Goal: Information Seeking & Learning: Compare options

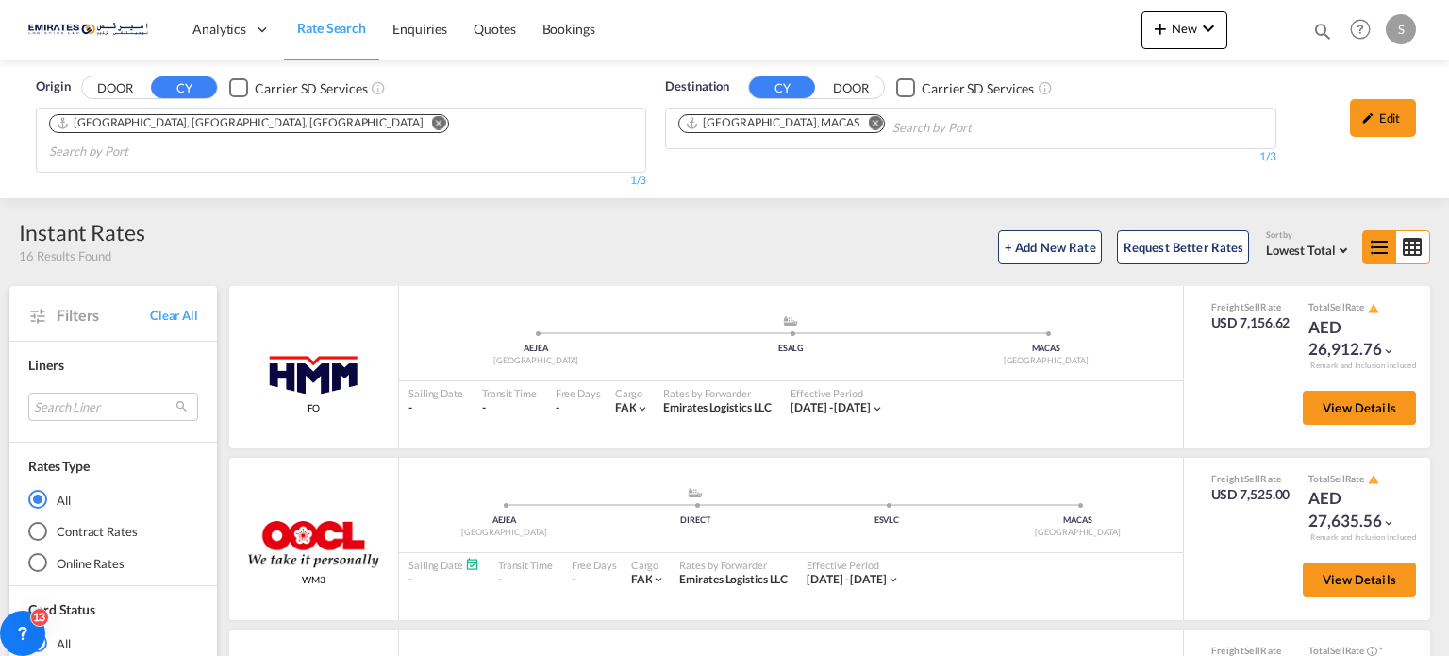
click at [856, 128] on button "Remove" at bounding box center [870, 124] width 28 height 19
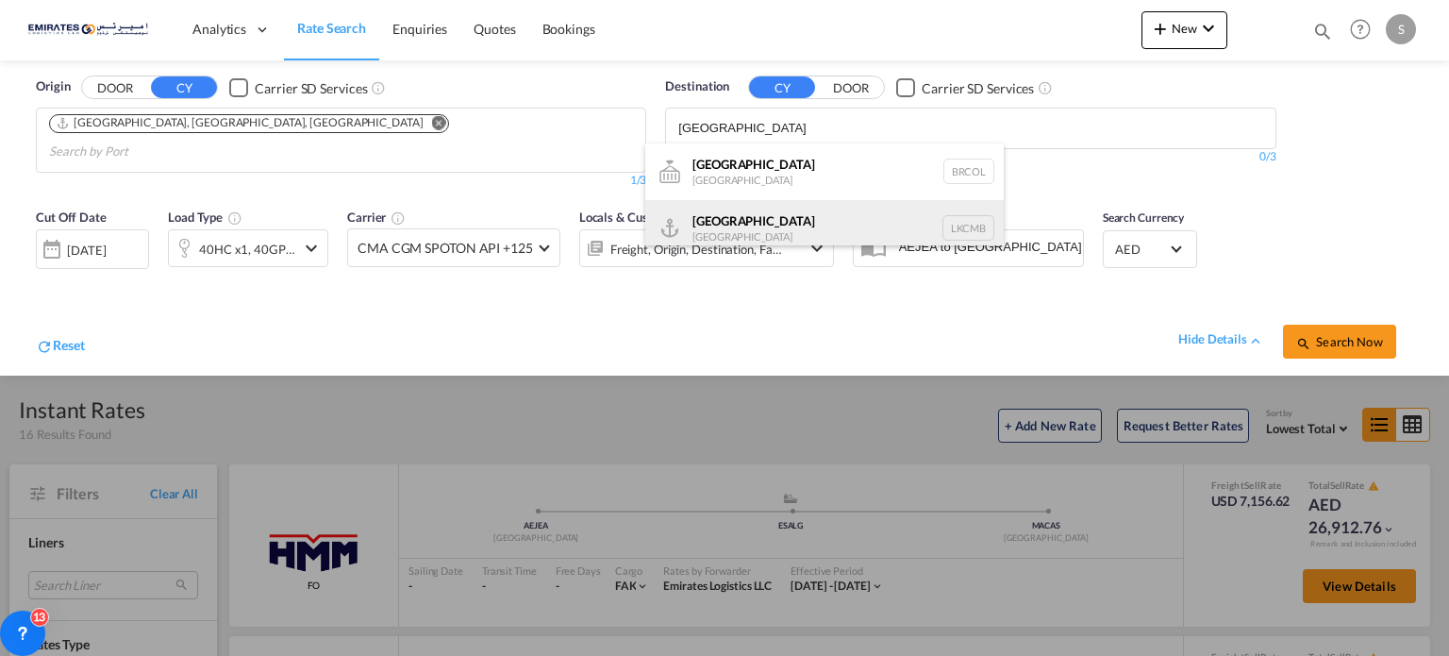
type input "[GEOGRAPHIC_DATA]"
click at [723, 226] on div "Colombo [GEOGRAPHIC_DATA] LKCMB" at bounding box center [824, 228] width 358 height 57
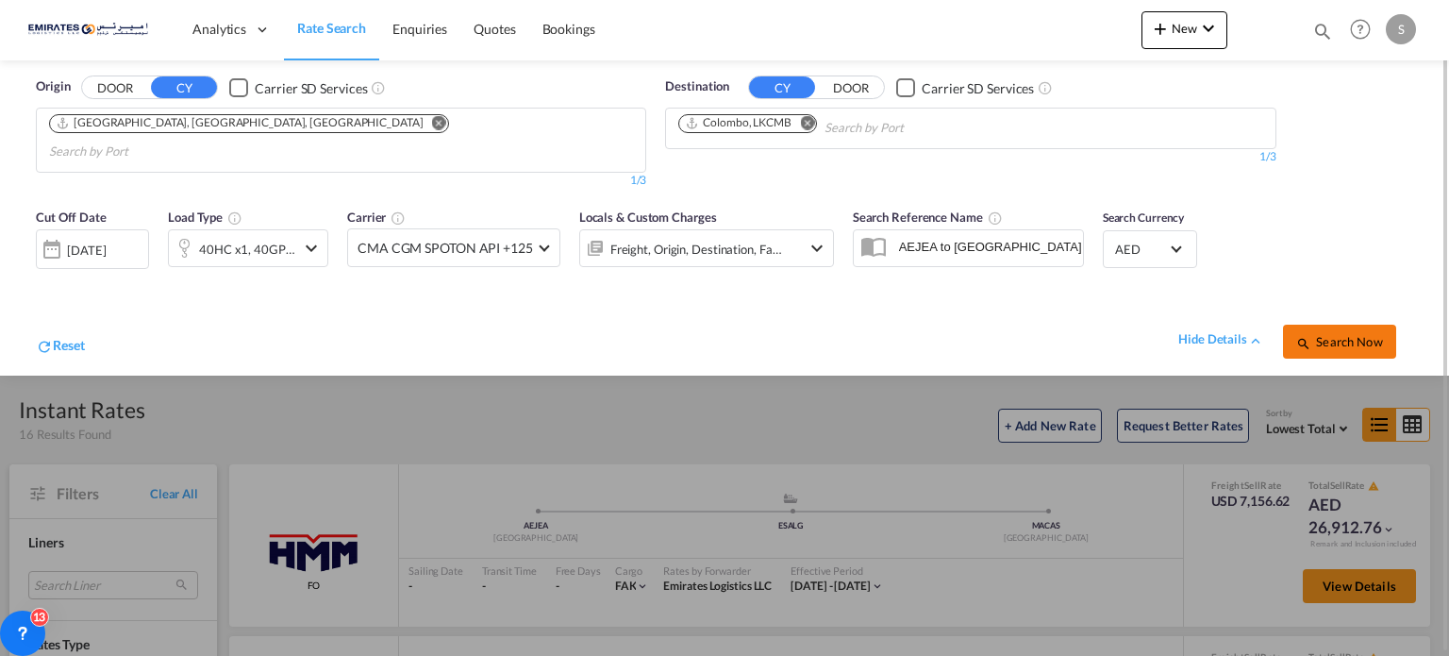
click at [1290, 325] on button "Search Now" at bounding box center [1339, 342] width 113 height 34
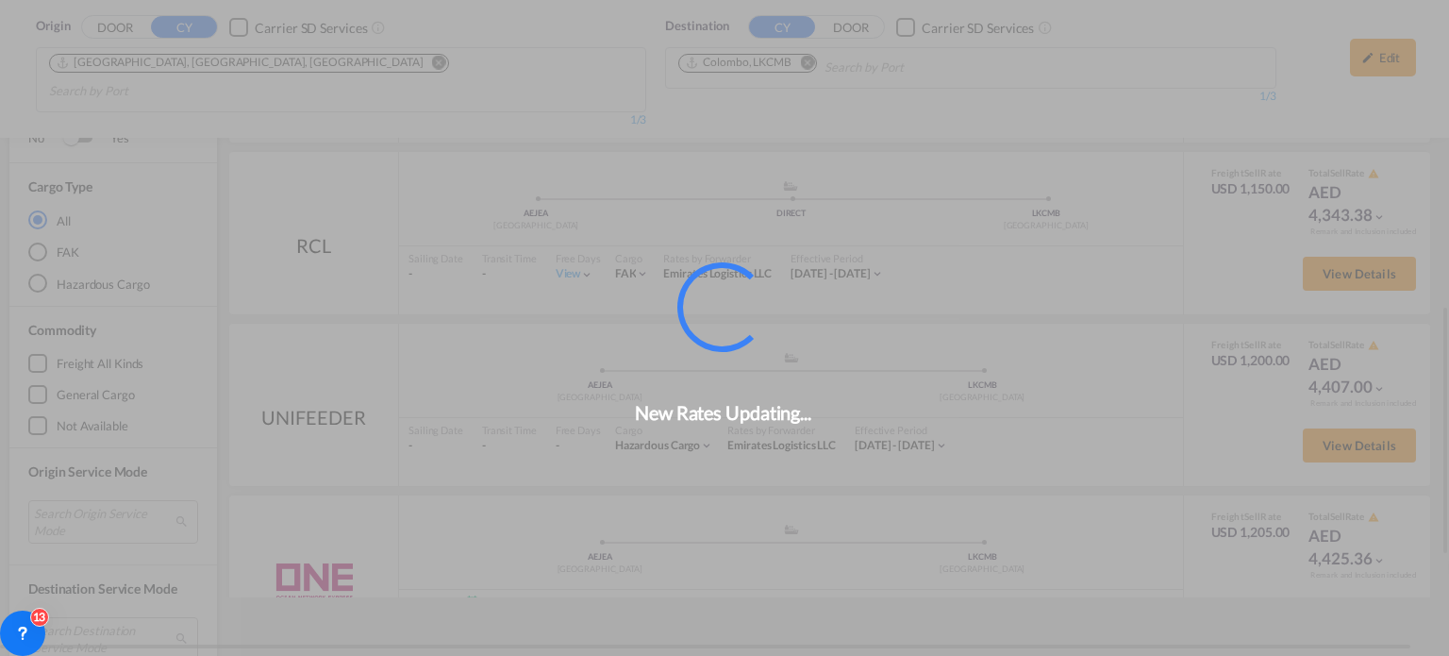
scroll to position [819, 0]
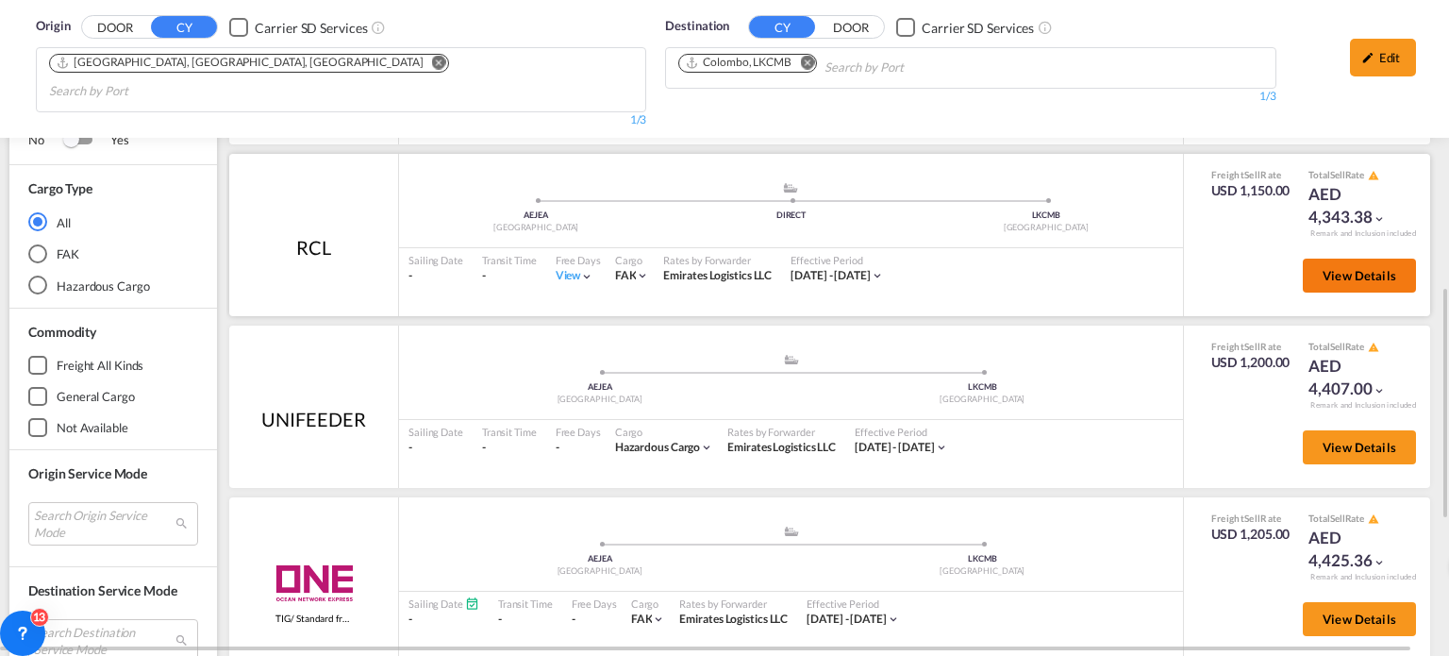
click at [1323, 268] on span "View Details" at bounding box center [1360, 275] width 74 height 15
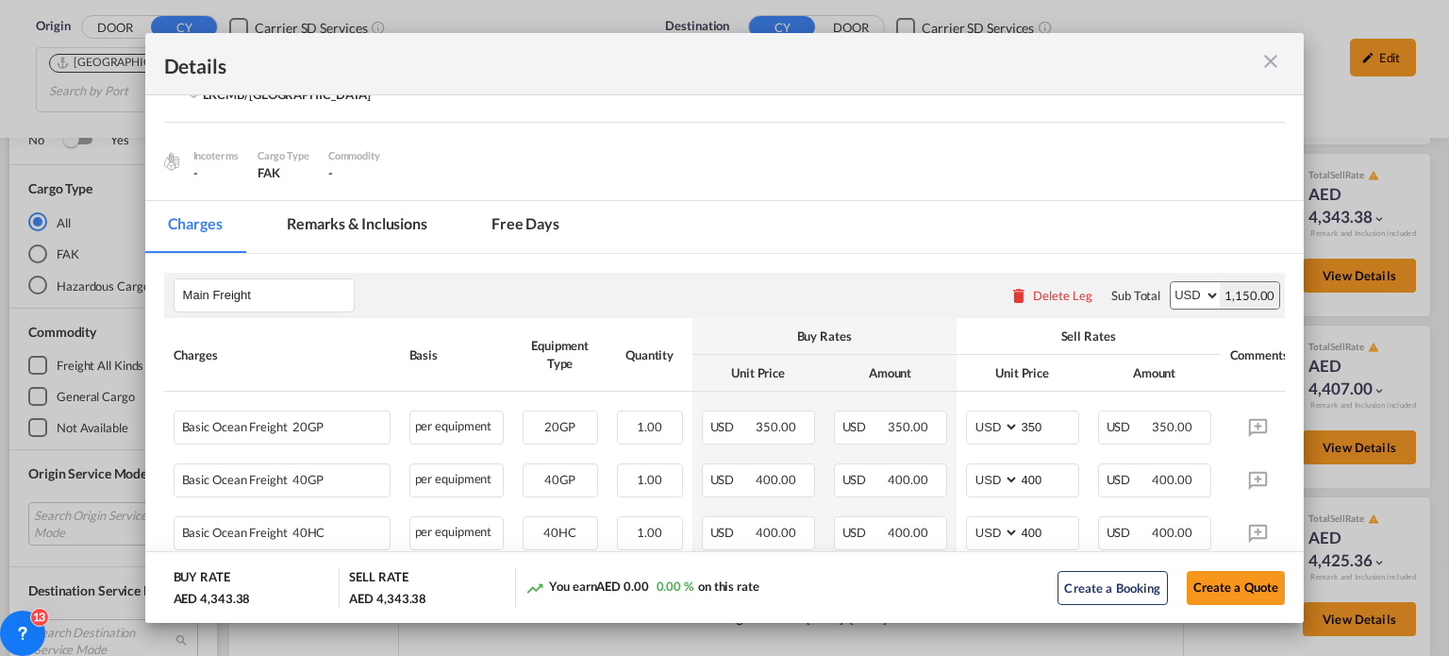
scroll to position [283, 0]
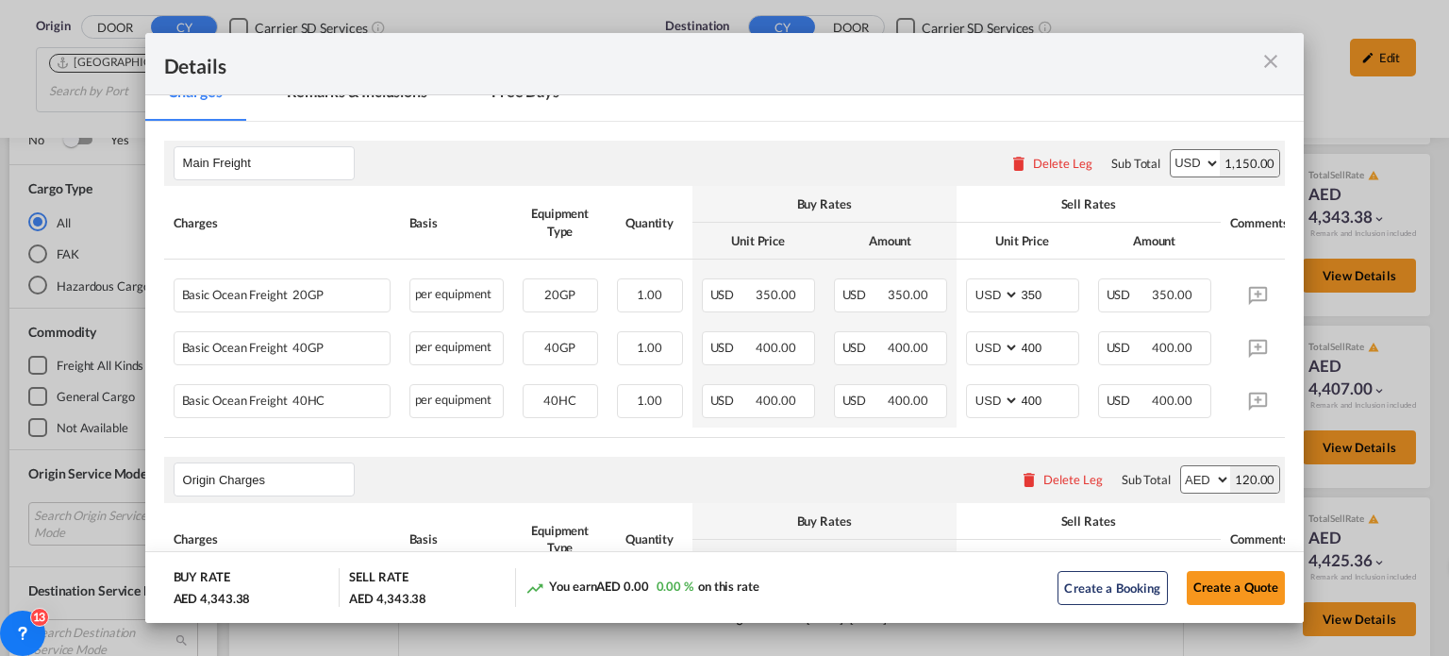
click at [1258, 56] on div "Port of ..." at bounding box center [1230, 64] width 112 height 24
click at [1268, 61] on md-icon "icon-close m-3 fg-AAA8AD cursor" at bounding box center [1270, 61] width 23 height 23
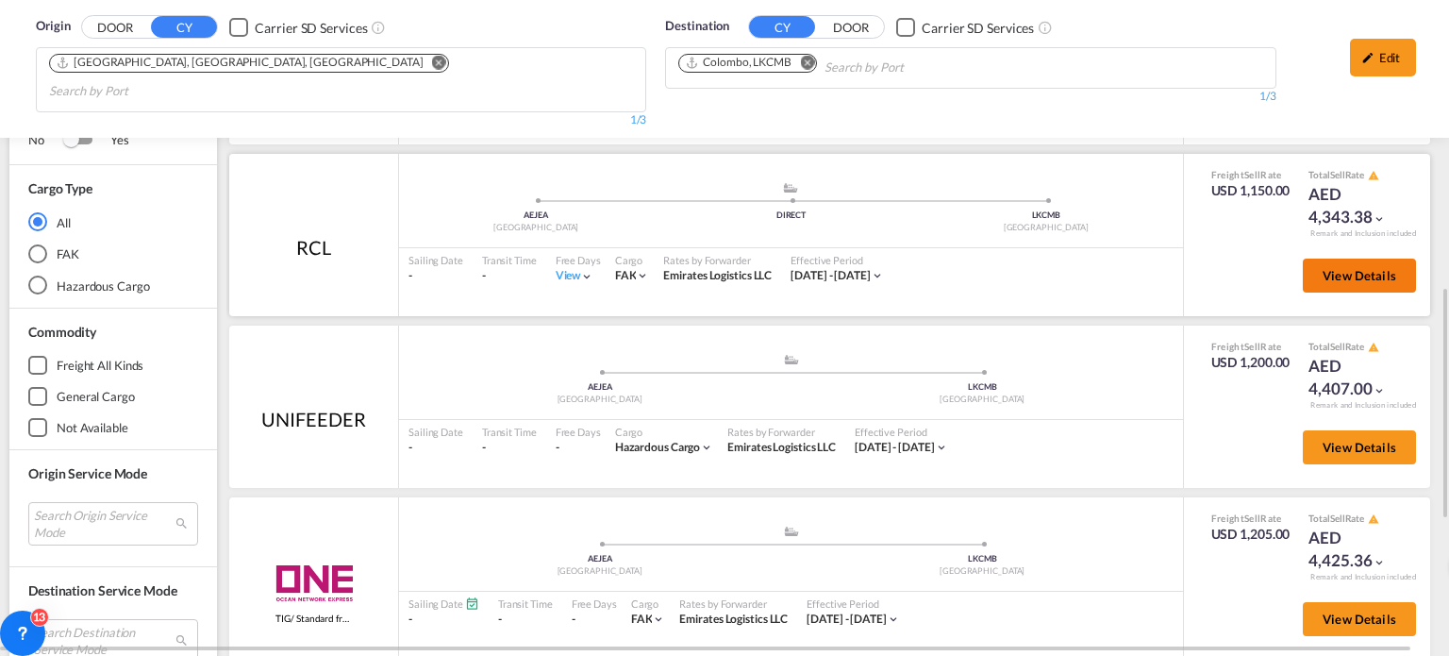
click at [1353, 259] on button "View Details" at bounding box center [1359, 275] width 113 height 34
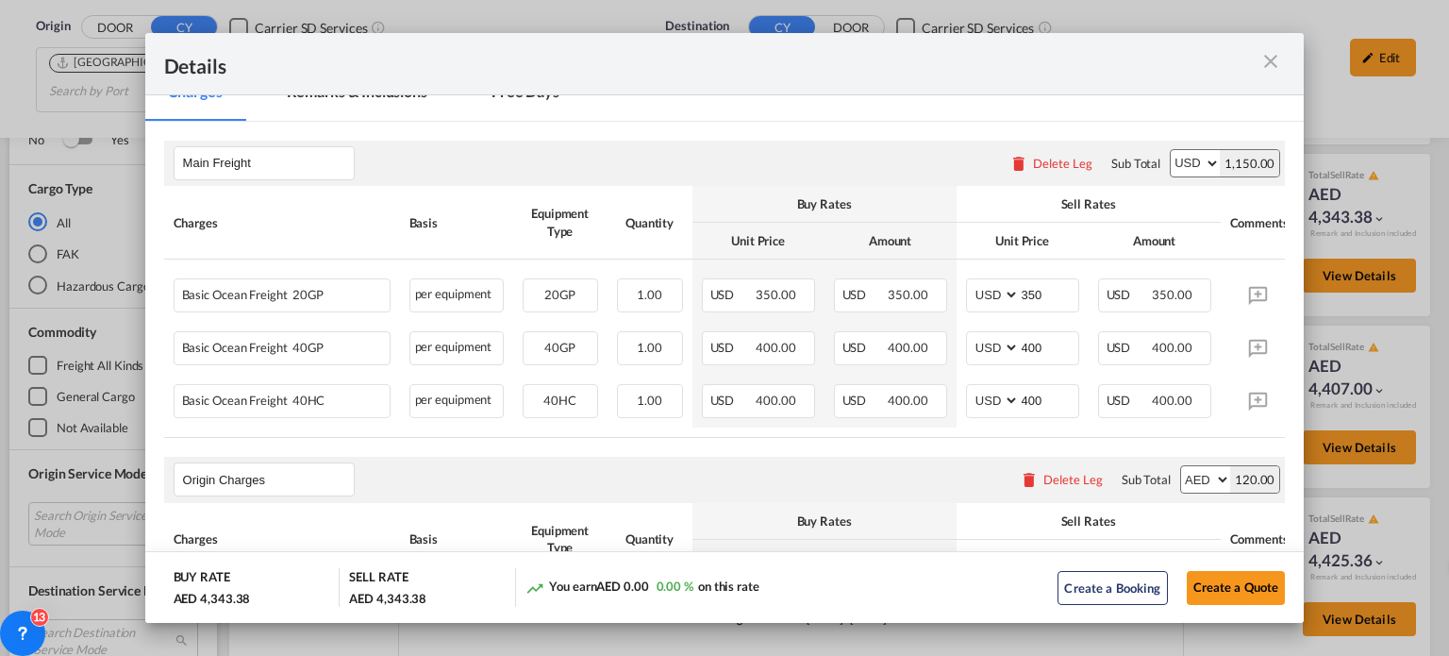
click at [1270, 62] on md-icon "icon-close m-3 fg-AAA8AD cursor" at bounding box center [1270, 61] width 23 height 23
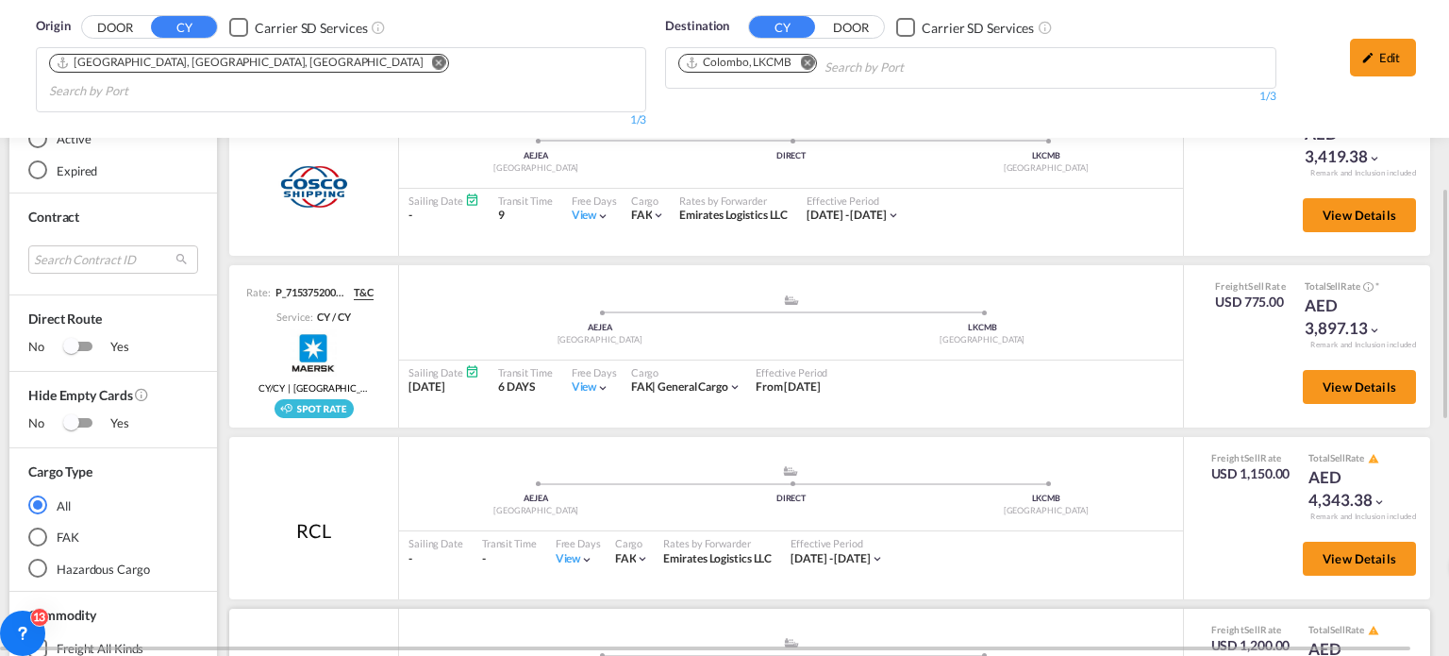
scroll to position [819, 0]
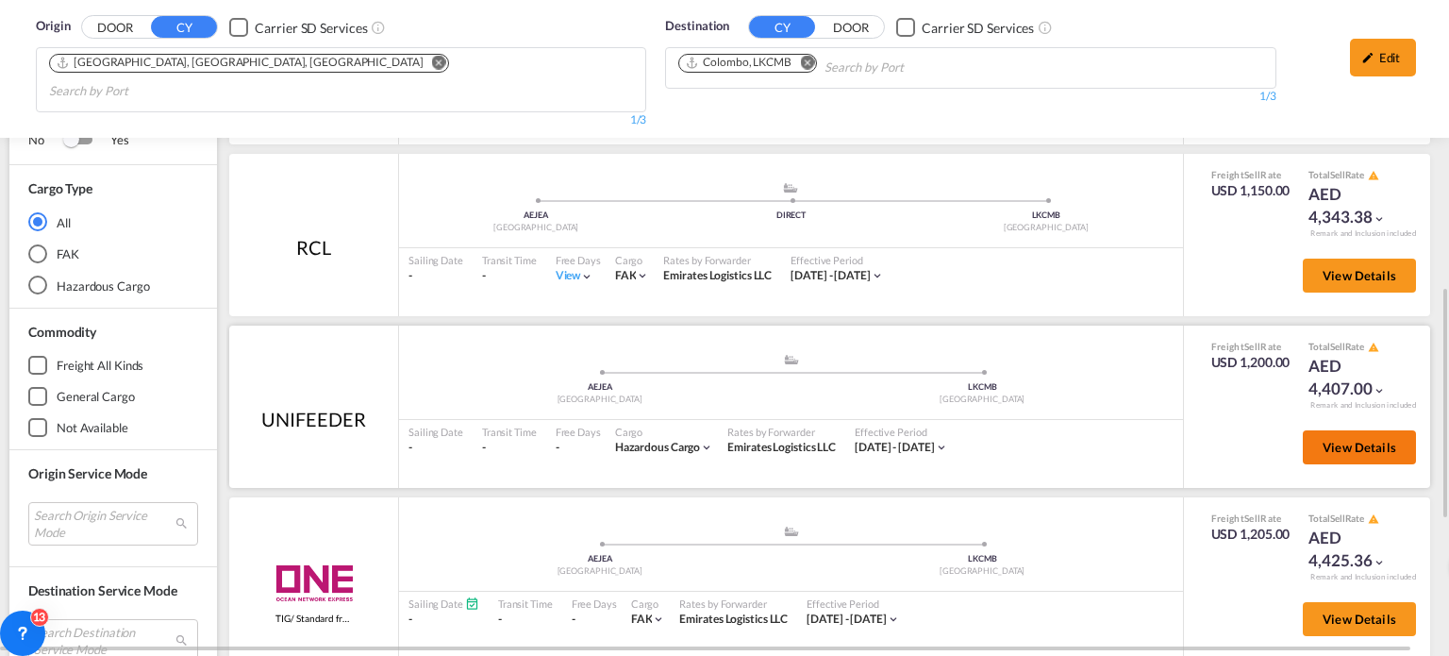
click at [1345, 440] on span "View Details" at bounding box center [1360, 447] width 74 height 15
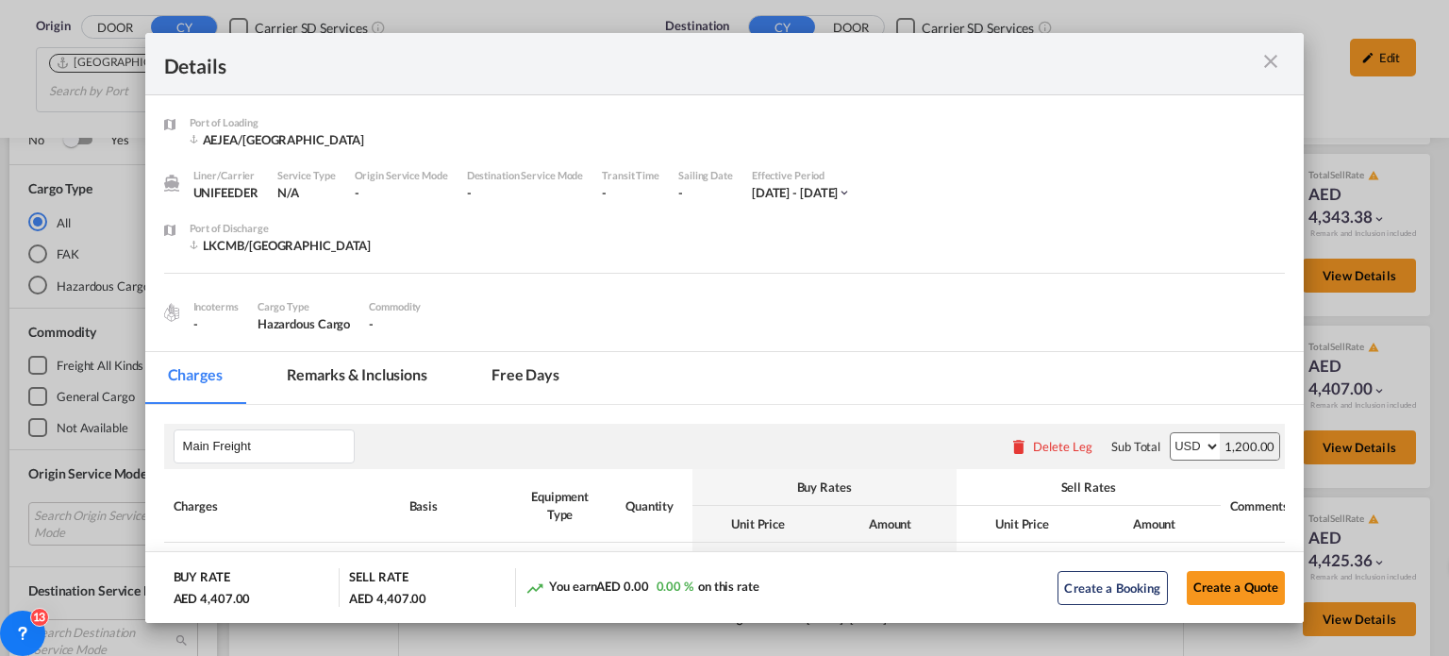
click at [851, 345] on div "Port of Loading [GEOGRAPHIC_DATA]/[GEOGRAPHIC_DATA] Liner/Carrier UNIFEEDER Ser…" at bounding box center [724, 223] width 1159 height 256
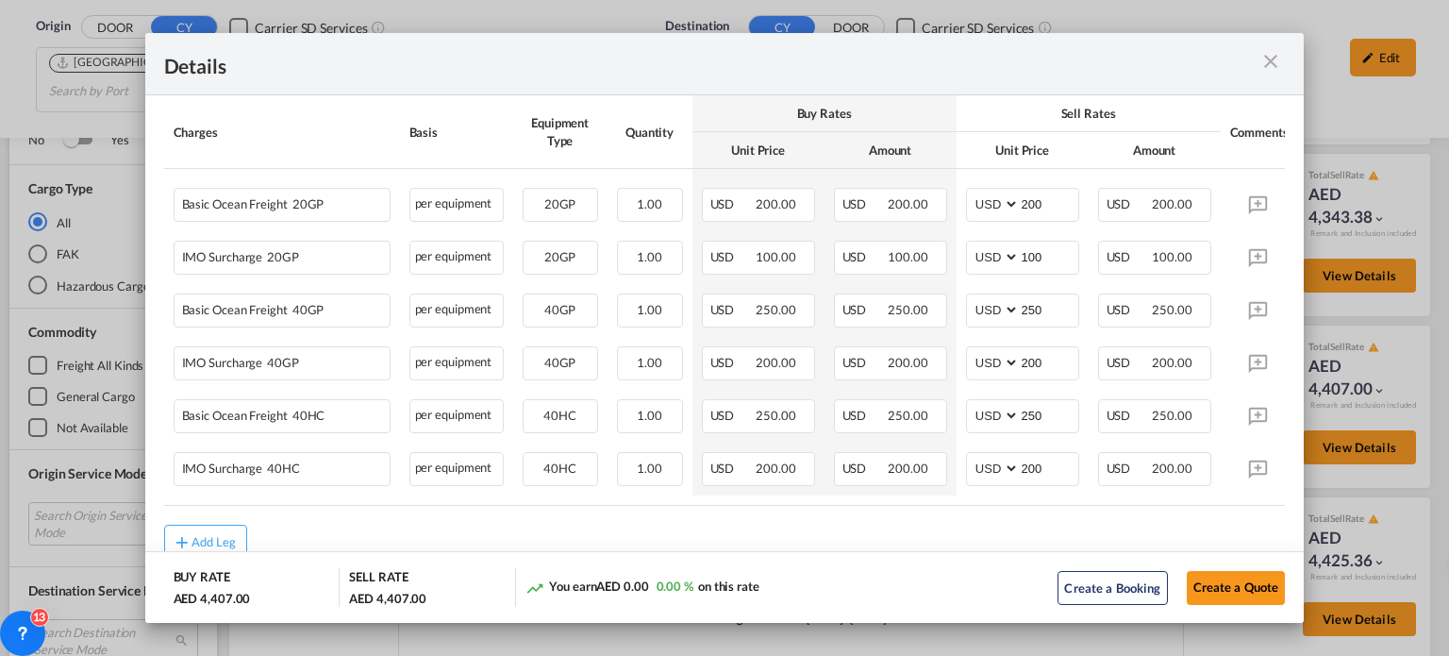
scroll to position [377, 0]
click at [1270, 67] on md-icon "icon-close m-3 fg-AAA8AD cursor" at bounding box center [1270, 61] width 23 height 23
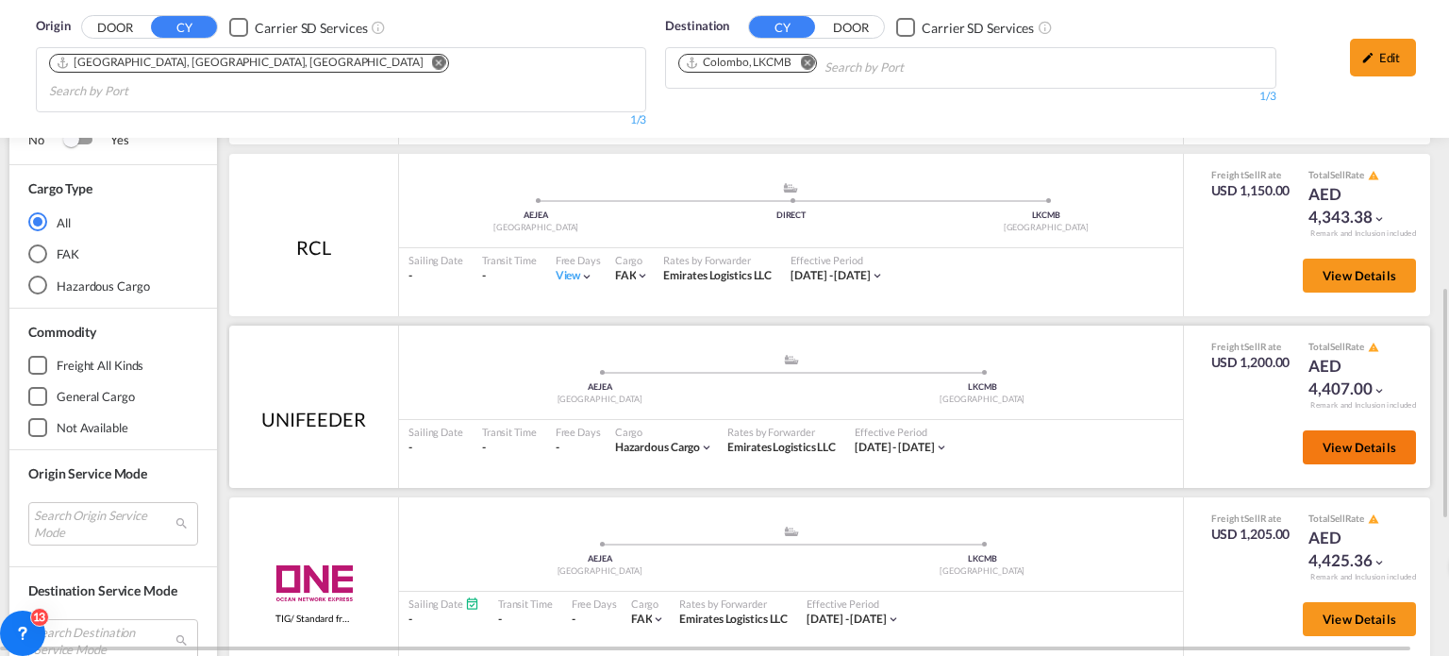
click at [1324, 440] on span "View Details" at bounding box center [1360, 447] width 74 height 15
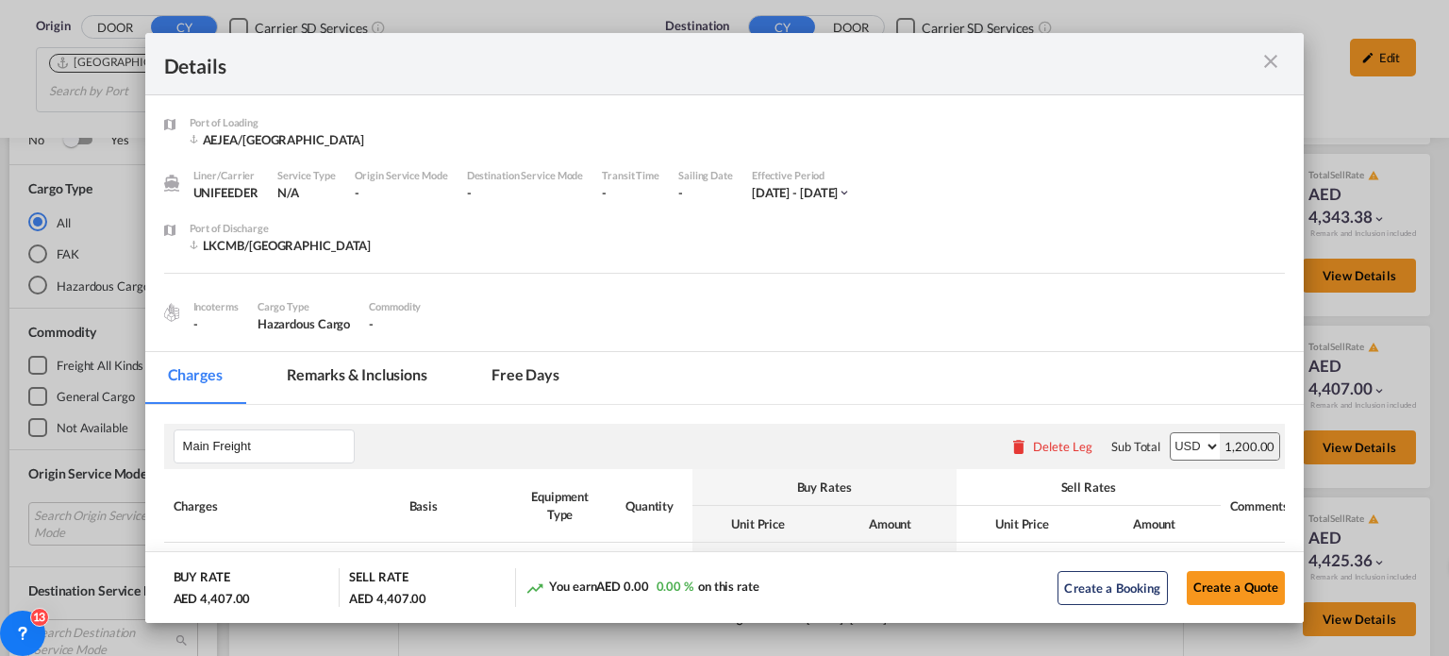
scroll to position [283, 0]
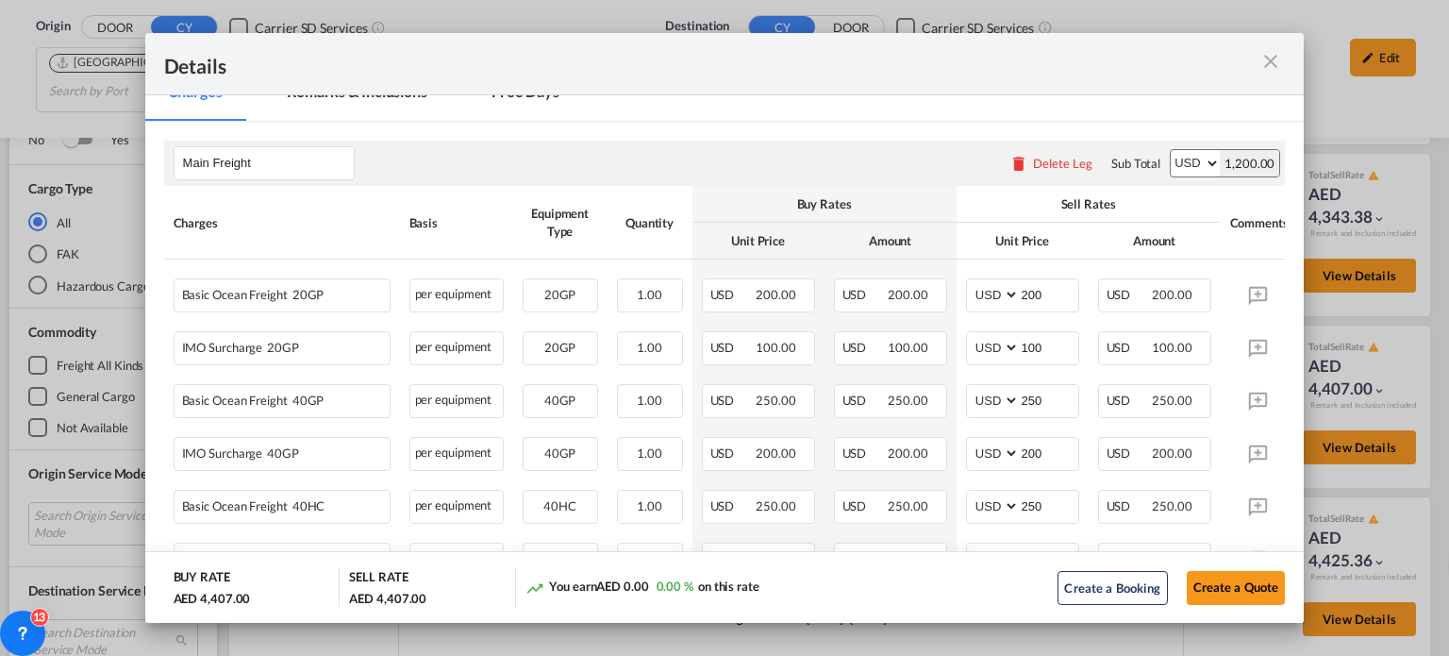
click at [1278, 67] on md-icon "icon-close m-3 fg-AAA8AD cursor" at bounding box center [1270, 61] width 23 height 23
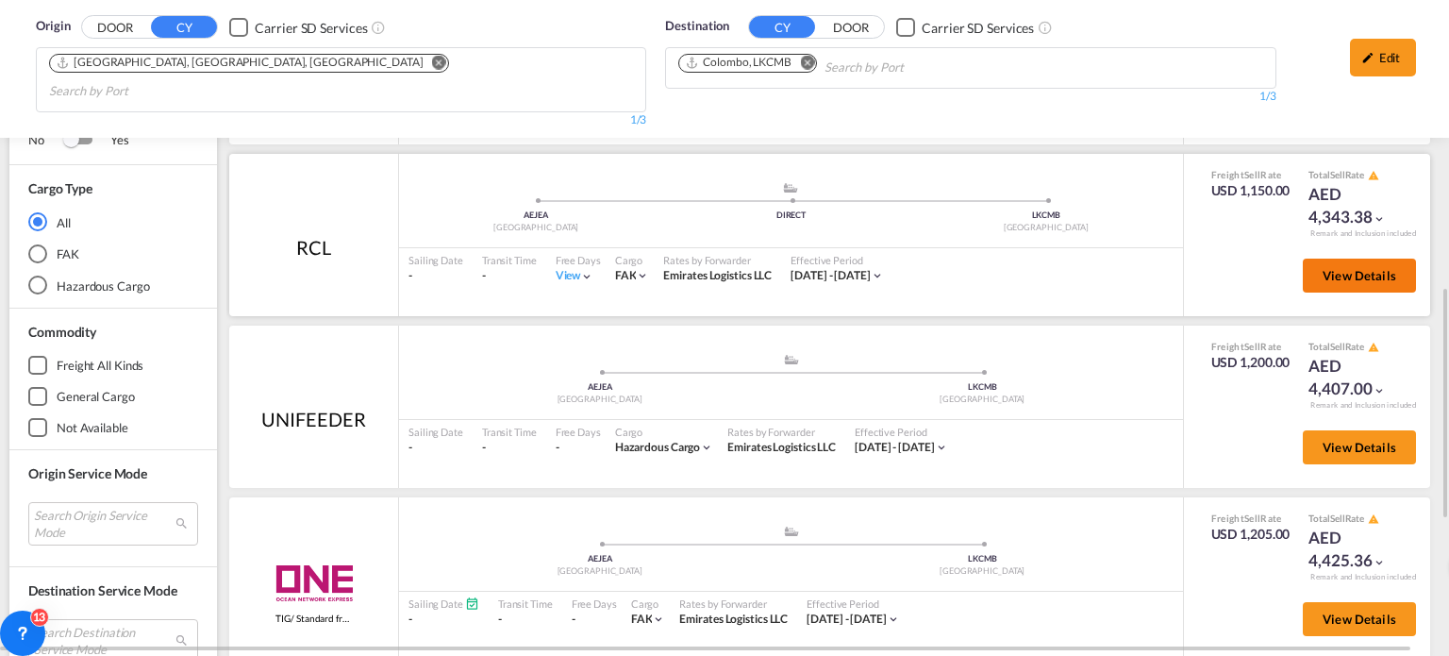
click at [1321, 258] on button "View Details" at bounding box center [1359, 275] width 113 height 34
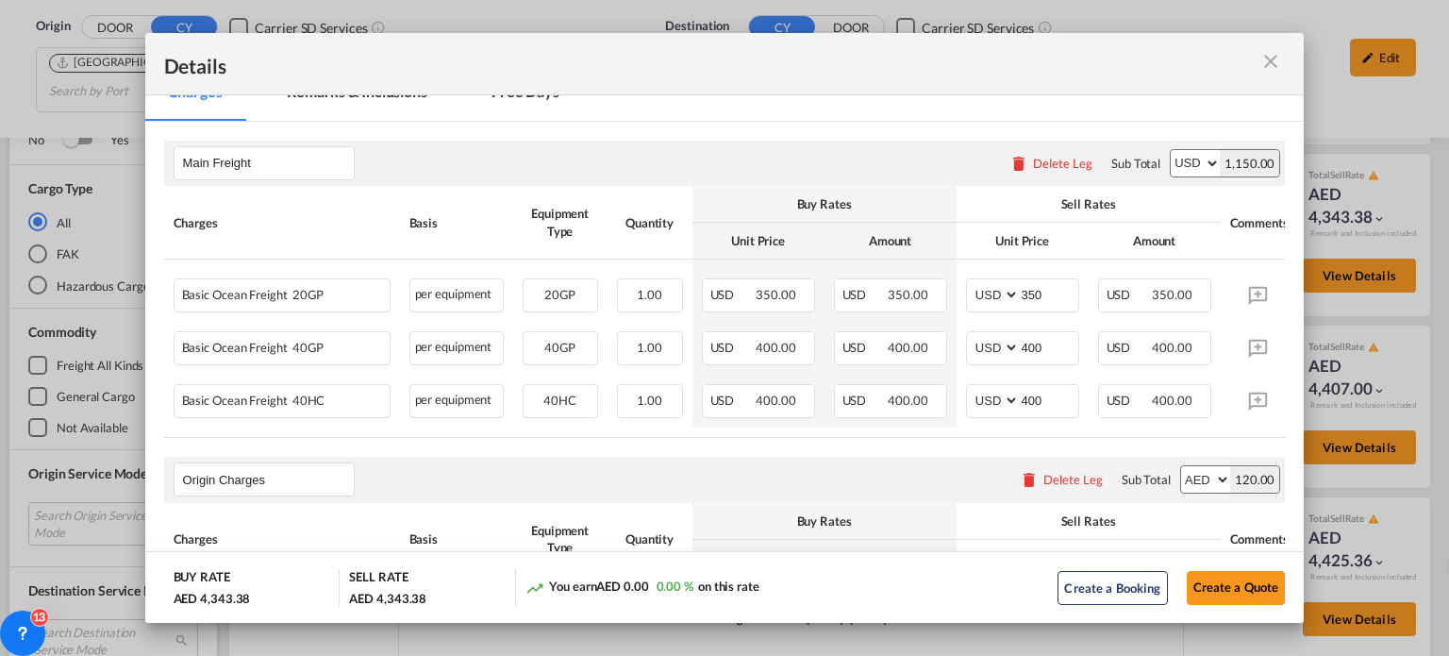
click at [1273, 63] on md-icon "icon-close m-3 fg-AAA8AD cursor" at bounding box center [1270, 61] width 23 height 23
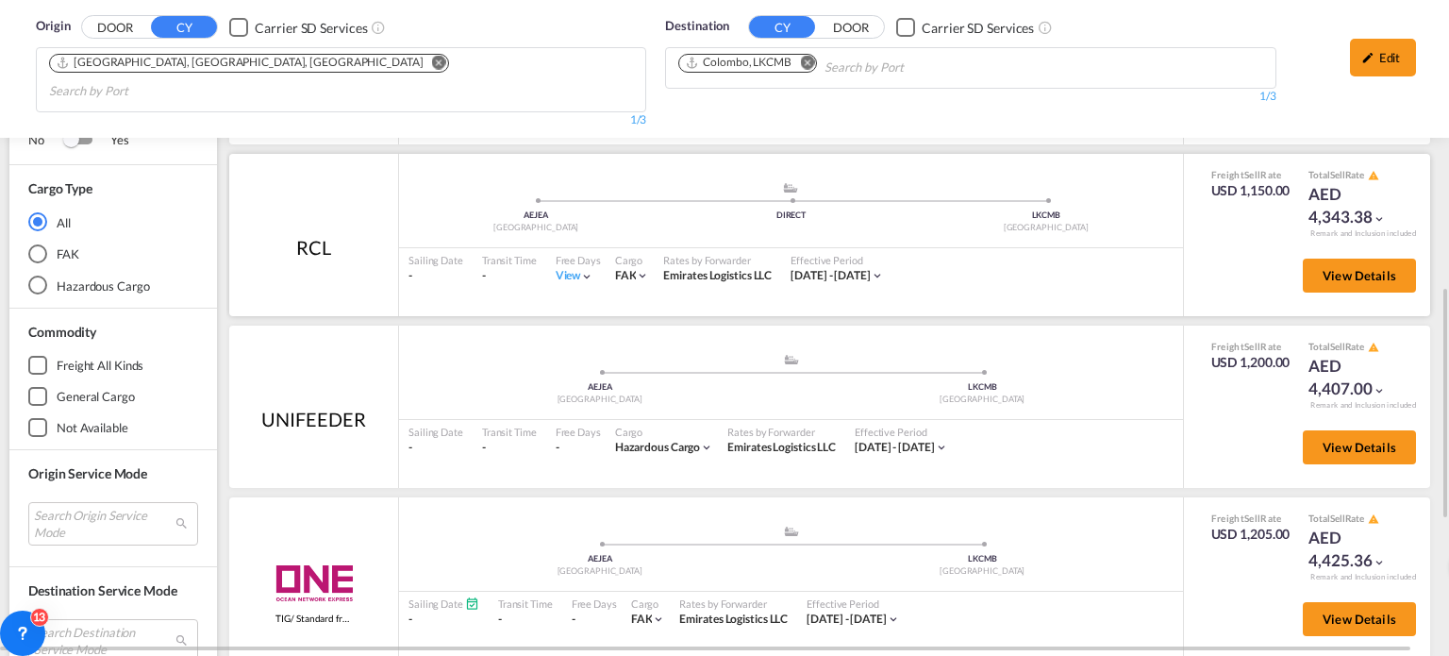
click at [558, 268] on div "View" at bounding box center [575, 276] width 39 height 16
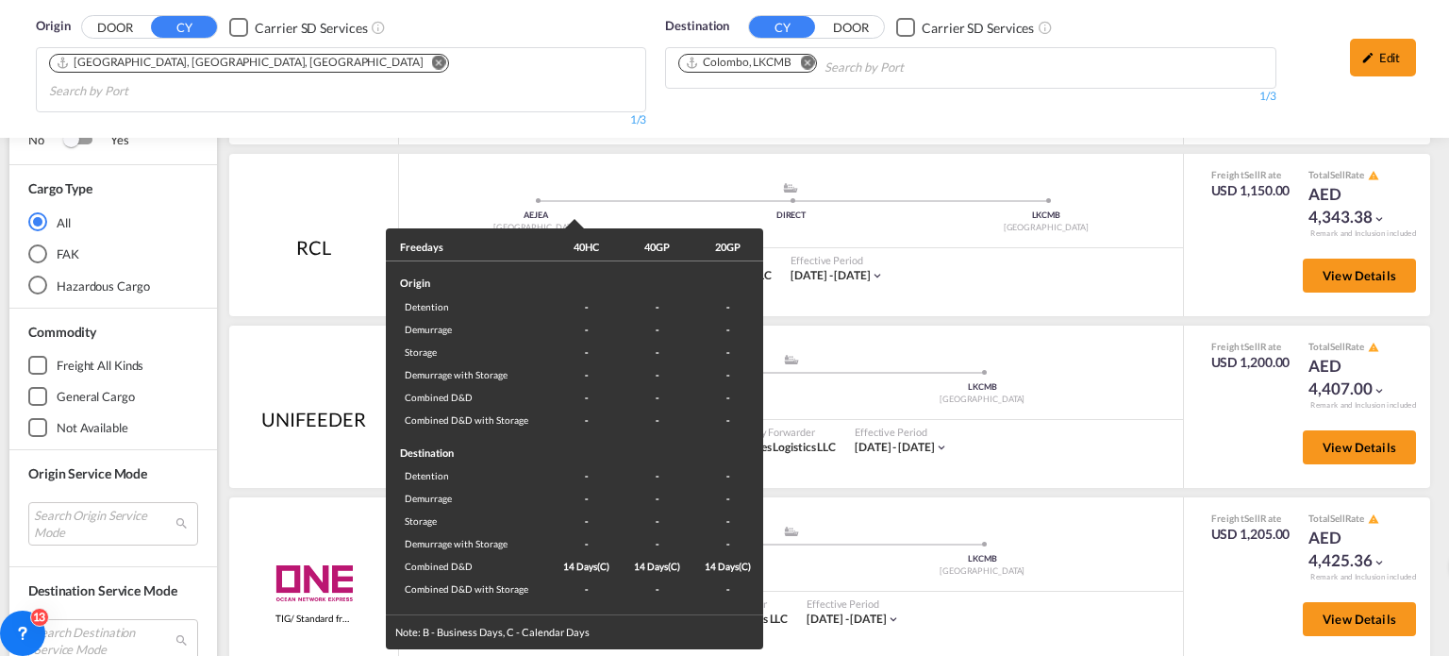
click at [854, 362] on div "Freedays 40HC 40GP 20GP Origin Detention - - - Demurrage - - - Storage - - - De…" at bounding box center [724, 328] width 1449 height 656
